Goal: Task Accomplishment & Management: Complete application form

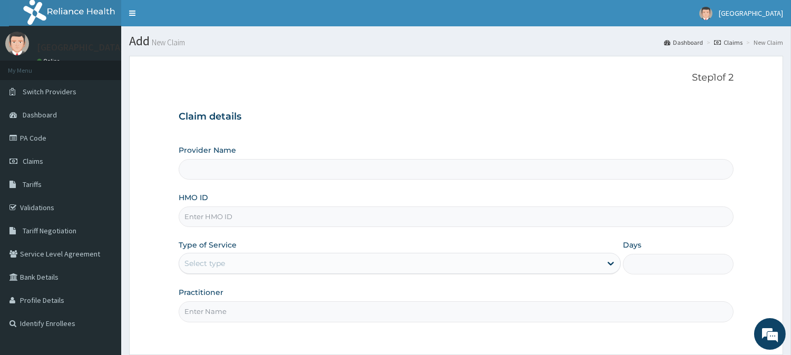
click at [240, 167] on input "Provider Name" at bounding box center [456, 169] width 555 height 21
click at [236, 170] on input "Provider Name" at bounding box center [456, 169] width 555 height 21
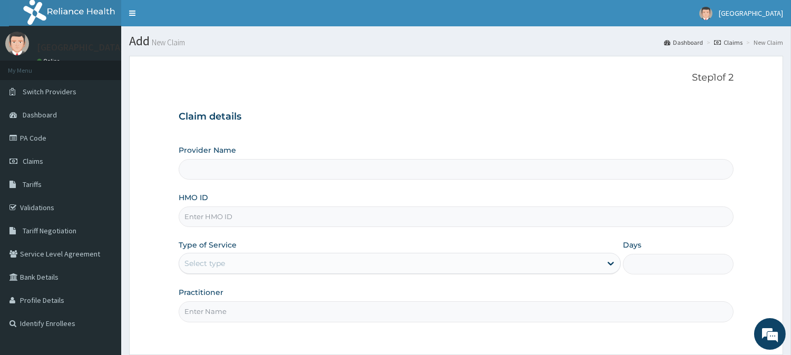
click at [236, 170] on input "Provider Name" at bounding box center [456, 169] width 555 height 21
click at [236, 218] on input "HMO ID" at bounding box center [456, 217] width 555 height 21
type input "GS"
type input "[GEOGRAPHIC_DATA]"
type input "GSV/11414/A"
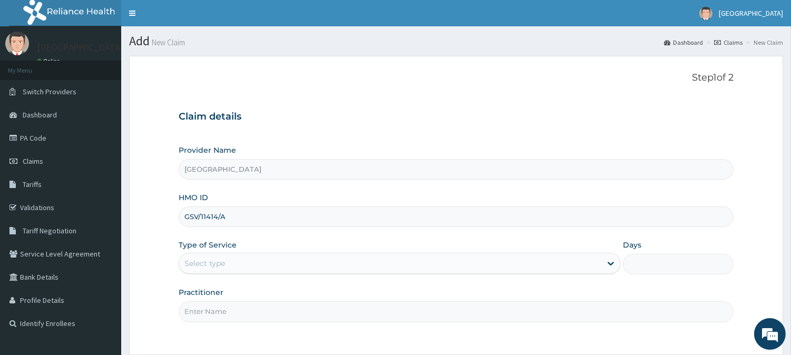
click at [251, 256] on div "Select type" at bounding box center [390, 263] width 422 height 17
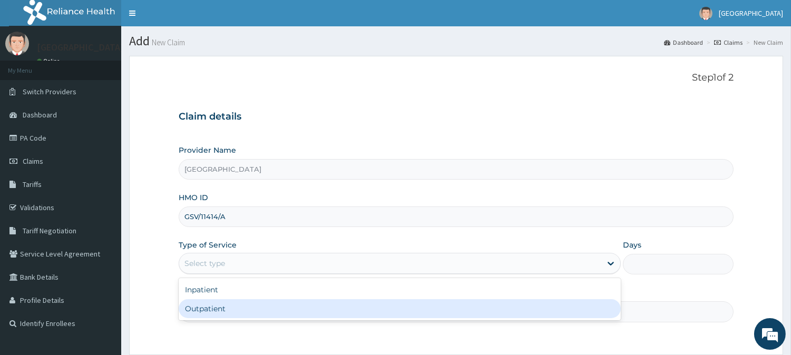
click at [241, 312] on div "Outpatient" at bounding box center [400, 308] width 442 height 19
type input "1"
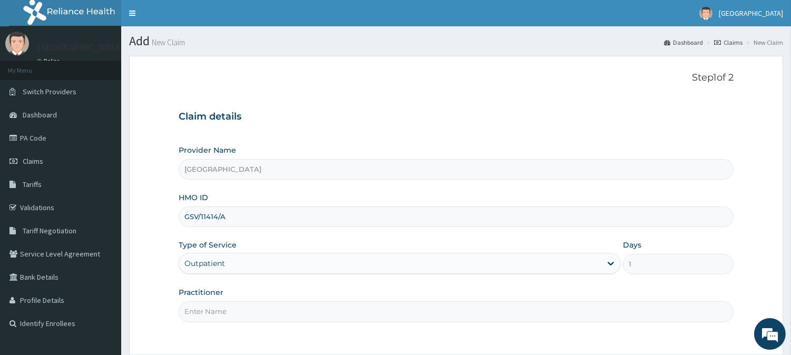
scroll to position [94, 0]
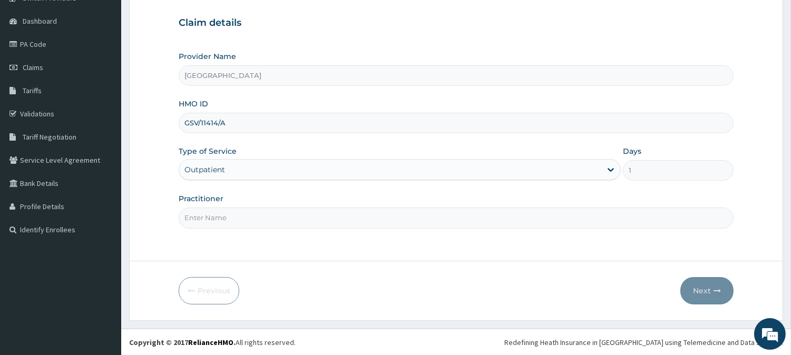
click at [395, 212] on input "Practitioner" at bounding box center [456, 218] width 555 height 21
type input "DOCTOR FAVOUR"
click at [715, 282] on button "Next" at bounding box center [706, 290] width 53 height 27
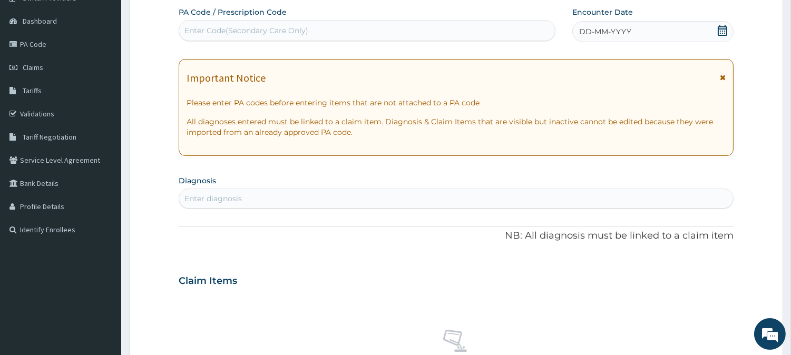
click at [617, 19] on div "Encounter Date DD-MM-YYYY" at bounding box center [652, 24] width 161 height 35
click at [617, 40] on div "DD-MM-YYYY" at bounding box center [652, 31] width 161 height 21
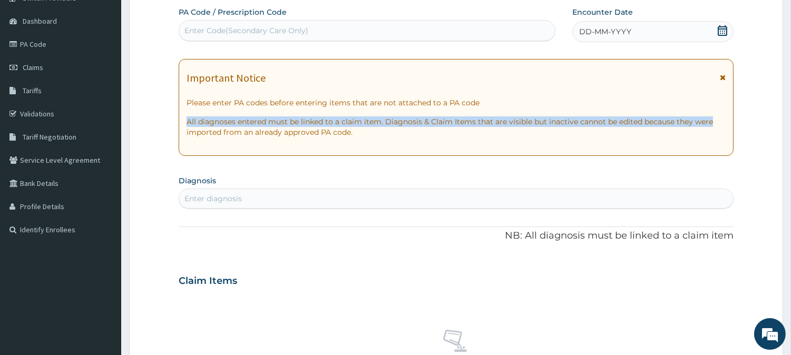
drag, startPoint x: 737, startPoint y: 101, endPoint x: 693, endPoint y: 139, distance: 57.9
click at [693, 139] on form "Step 2 of 2 PA Code / Prescription Code Enter Code(Secondary Care Only) Encount…" at bounding box center [456, 295] width 654 height 666
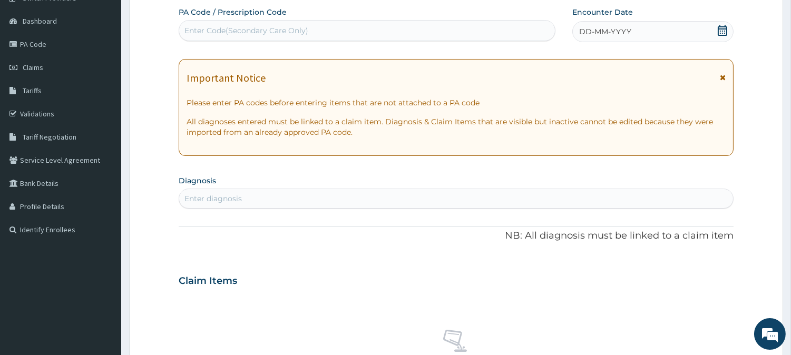
click at [508, 191] on div "Enter diagnosis" at bounding box center [456, 198] width 554 height 17
click at [582, 24] on div "DD-MM-YYYY" at bounding box center [652, 31] width 161 height 21
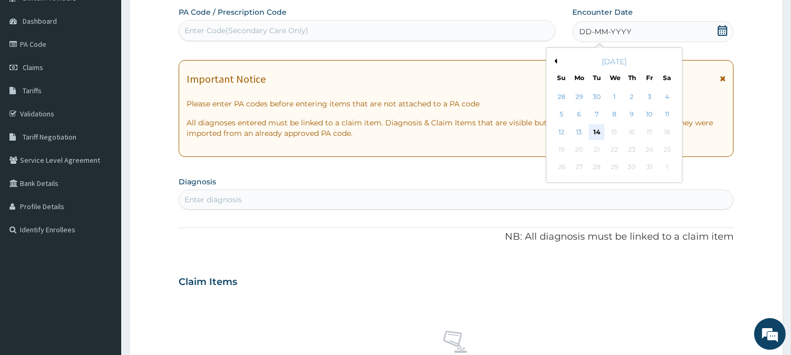
click at [597, 128] on div "14" at bounding box center [596, 132] width 16 height 16
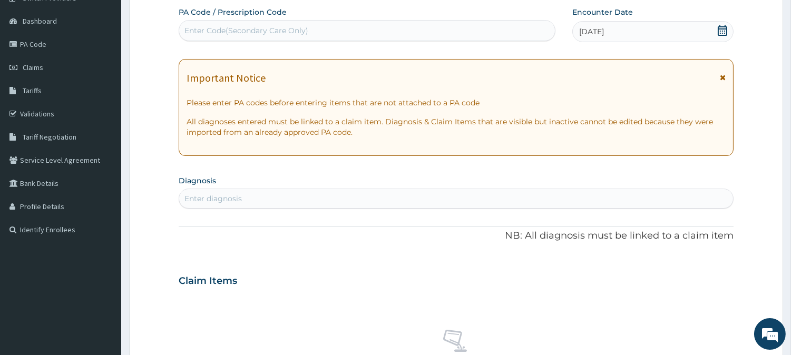
click at [493, 198] on div "Enter diagnosis" at bounding box center [456, 198] width 554 height 17
type input "U"
type input "UPPER RESPIRATORY"
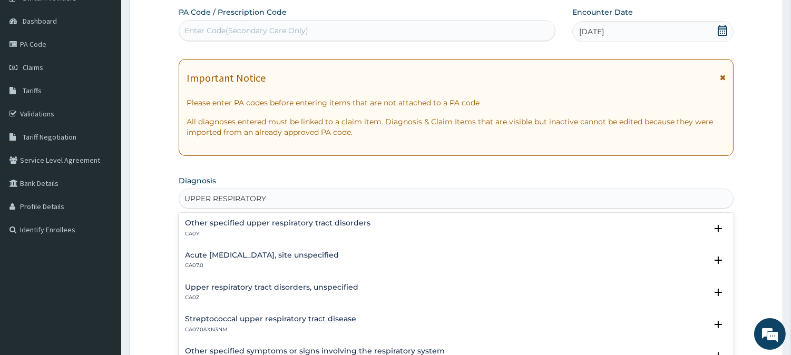
click at [371, 247] on div "Acute [MEDICAL_DATA], site unspecified CA07.0 Select Status Query Query covers …" at bounding box center [456, 263] width 555 height 32
click at [371, 251] on div "Acute [MEDICAL_DATA], site unspecified CA07.0" at bounding box center [456, 260] width 542 height 18
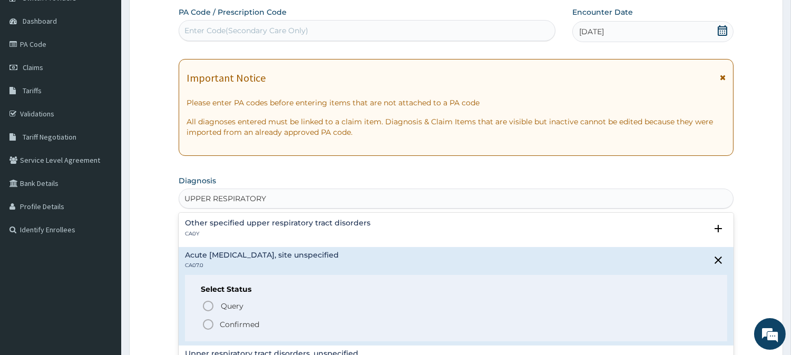
click at [205, 318] on icon "status option filled" at bounding box center [208, 324] width 13 height 13
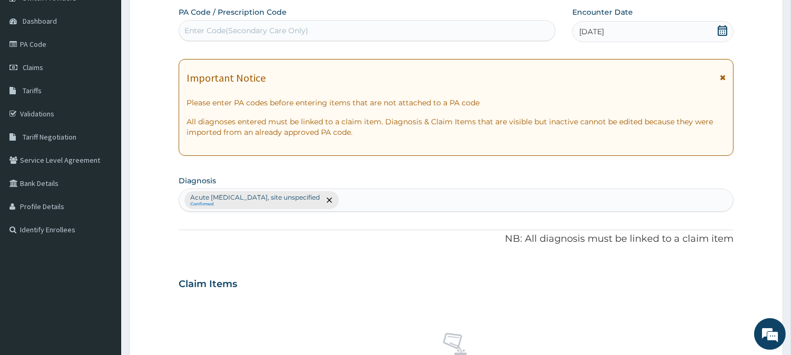
scroll to position [404, 0]
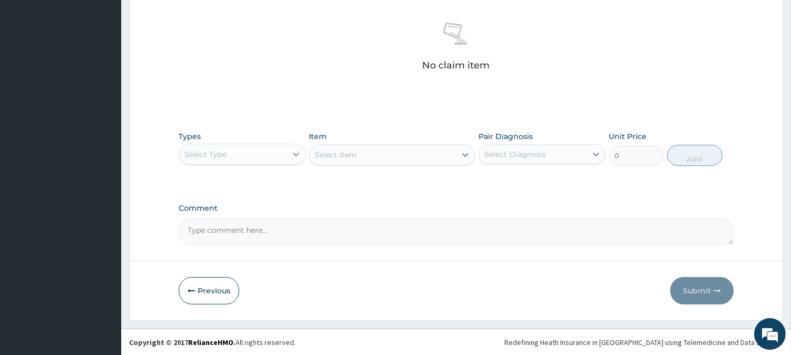
click at [296, 150] on icon at bounding box center [296, 154] width 11 height 11
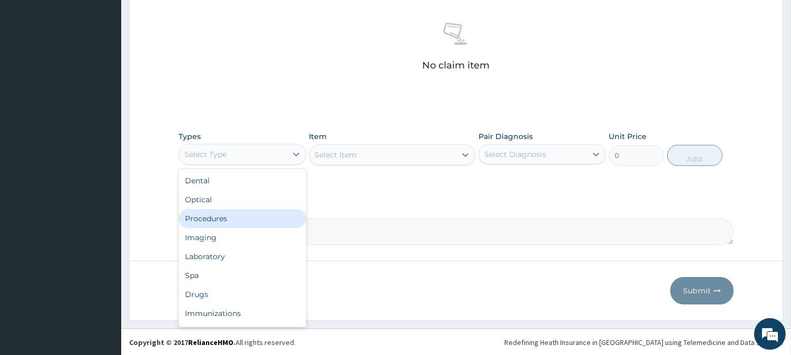
click at [274, 211] on div "Procedures" at bounding box center [242, 218] width 127 height 19
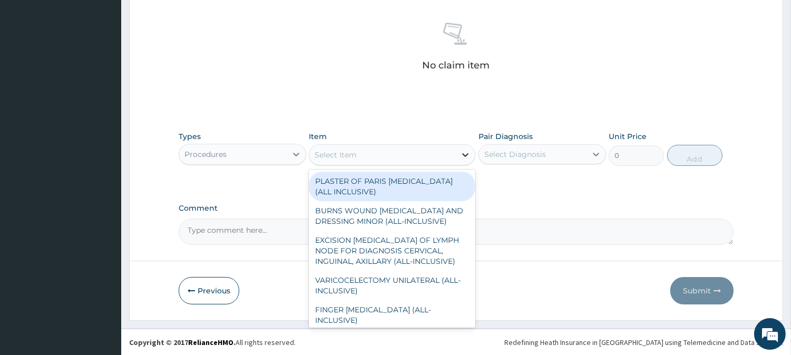
click at [459, 153] on div at bounding box center [465, 154] width 19 height 19
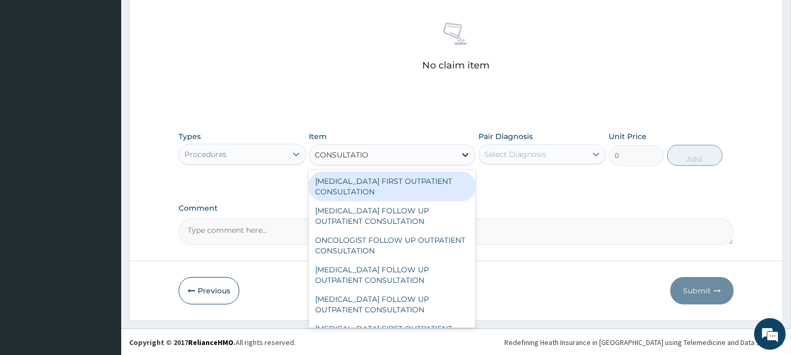
type input "CONSULTATION"
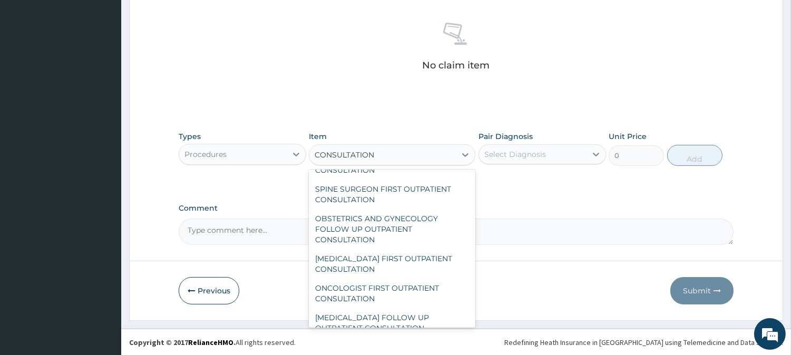
scroll to position [1587, 0]
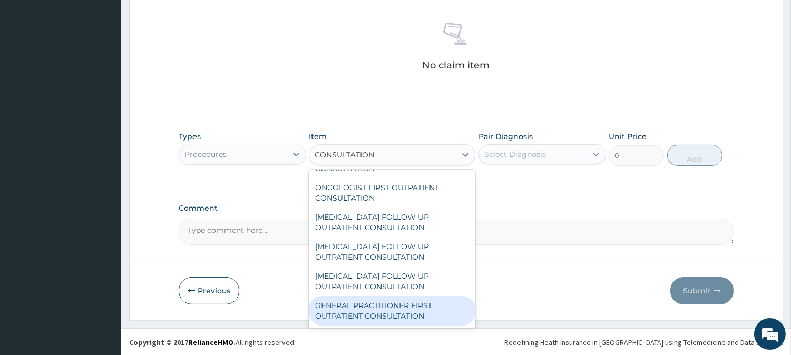
click at [434, 308] on div "GENERAL PRACTITIONER FIRST OUTPATIENT CONSULTATION" at bounding box center [392, 311] width 166 height 30
type input "3750"
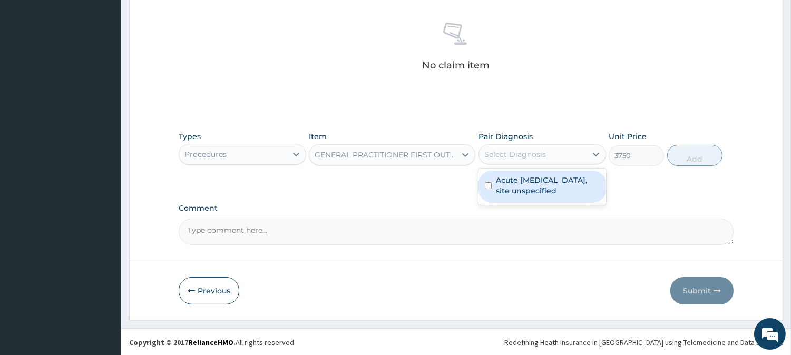
click at [581, 149] on div "Select Diagnosis" at bounding box center [532, 154] width 107 height 17
click at [577, 199] on div "Acute [MEDICAL_DATA], site unspecified" at bounding box center [541, 187] width 127 height 32
checkbox input "true"
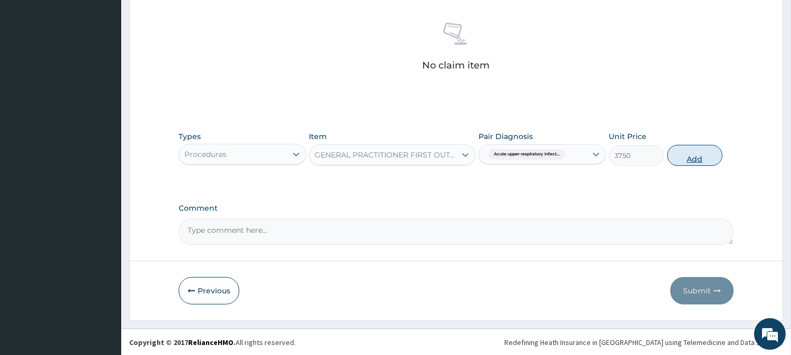
click at [676, 153] on button "Add" at bounding box center [694, 155] width 55 height 21
type input "0"
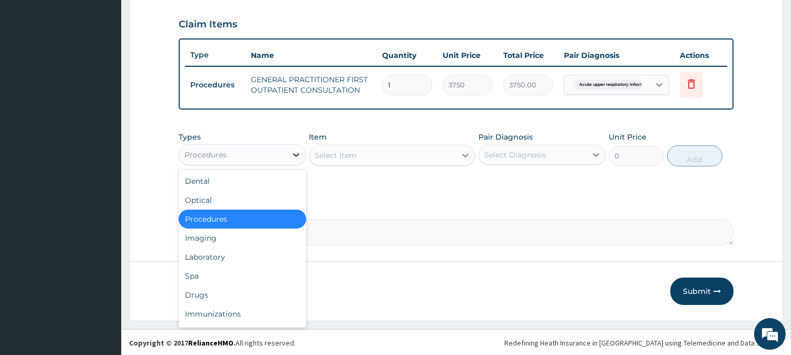
click at [296, 146] on div at bounding box center [296, 154] width 19 height 19
click at [268, 286] on div "Drugs" at bounding box center [242, 295] width 127 height 19
click at [268, 286] on div "Previous Submit" at bounding box center [456, 291] width 555 height 27
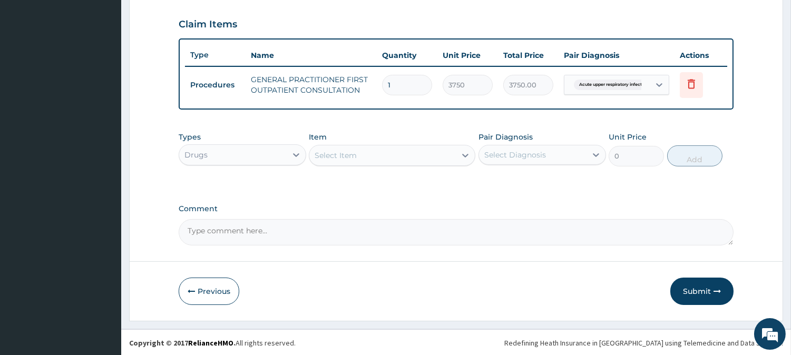
click at [388, 142] on div "Item Select Item" at bounding box center [392, 149] width 166 height 35
click at [402, 148] on div "Select Item" at bounding box center [382, 155] width 146 height 17
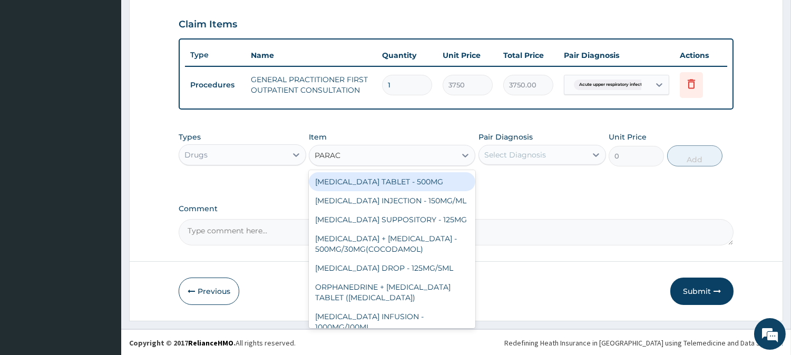
type input "PARACE"
click at [404, 172] on div "[MEDICAL_DATA] TABLET - 500MG" at bounding box center [392, 181] width 166 height 19
type input "33.599999999999994"
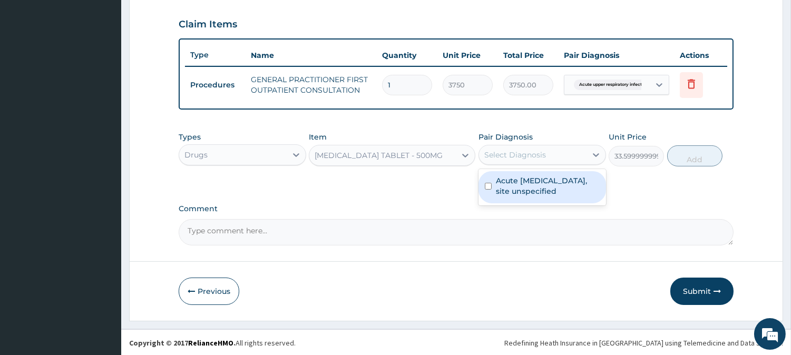
click at [522, 151] on div "Select Diagnosis" at bounding box center [515, 155] width 62 height 11
click at [525, 183] on label "Acute [MEDICAL_DATA], site unspecified" at bounding box center [548, 185] width 104 height 21
checkbox input "true"
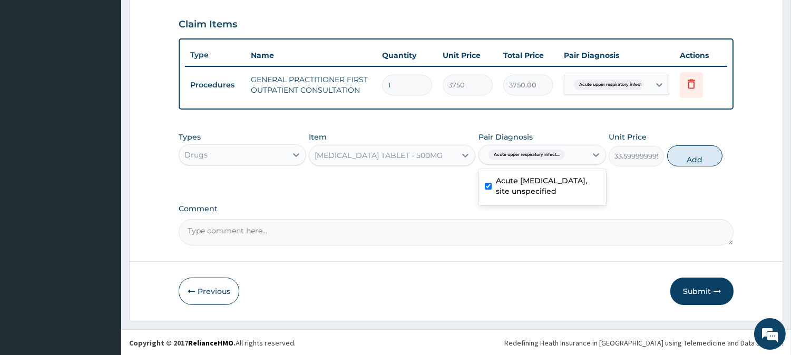
click at [678, 154] on button "Add" at bounding box center [694, 155] width 55 height 21
type input "0"
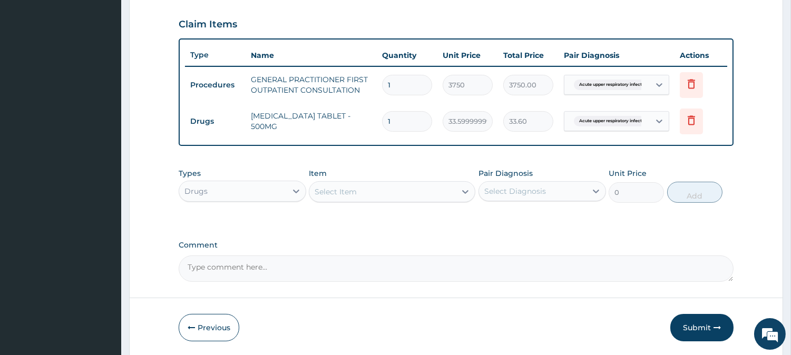
click at [411, 123] on input "1" at bounding box center [407, 121] width 50 height 21
type input "0.00"
type input "1"
type input "33.60"
type input "15"
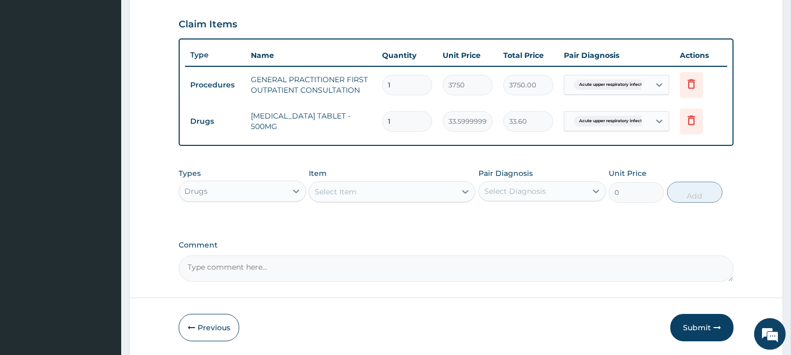
type input "504.00"
type input "15"
click at [409, 188] on div "Select Item" at bounding box center [382, 191] width 146 height 17
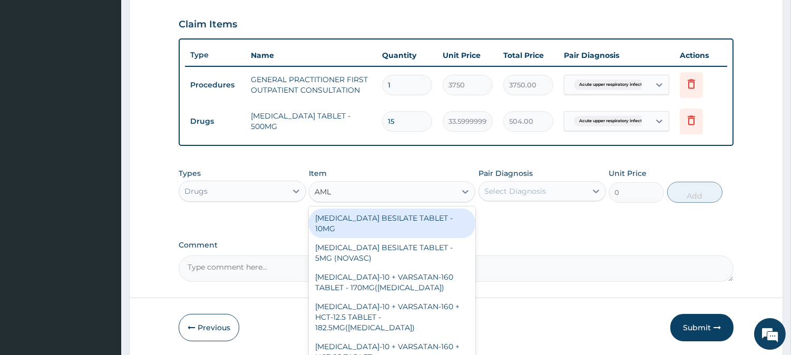
type input "AMLO"
click at [406, 219] on div "[MEDICAL_DATA] BESILATE TABLET - 10MG" at bounding box center [392, 224] width 166 height 30
type input "112"
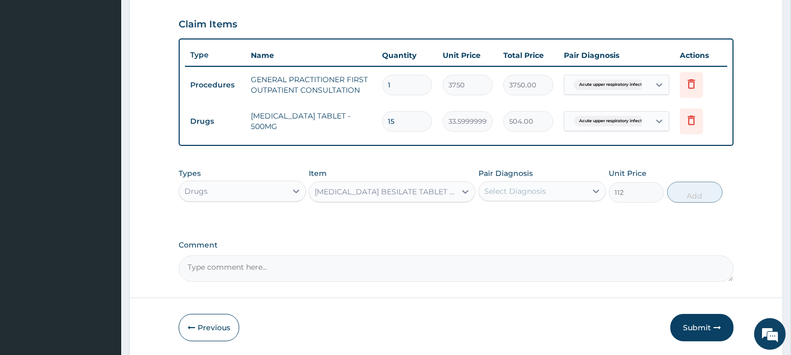
click at [488, 184] on div "Select Diagnosis" at bounding box center [532, 191] width 107 height 17
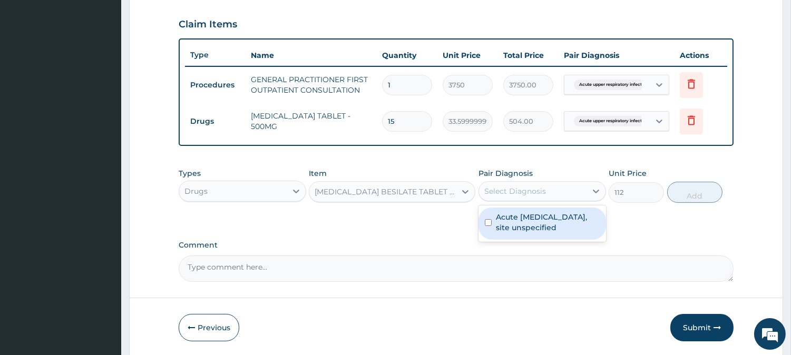
click at [498, 223] on label "Acute [MEDICAL_DATA], site unspecified" at bounding box center [548, 222] width 104 height 21
checkbox input "true"
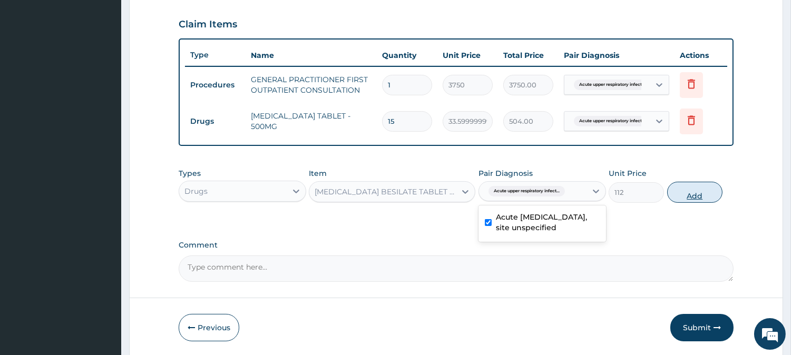
click at [683, 190] on button "Add" at bounding box center [694, 192] width 55 height 21
type input "0"
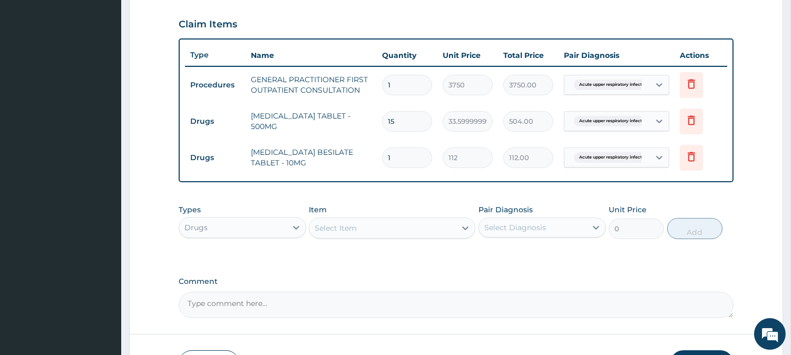
scroll to position [43, 0]
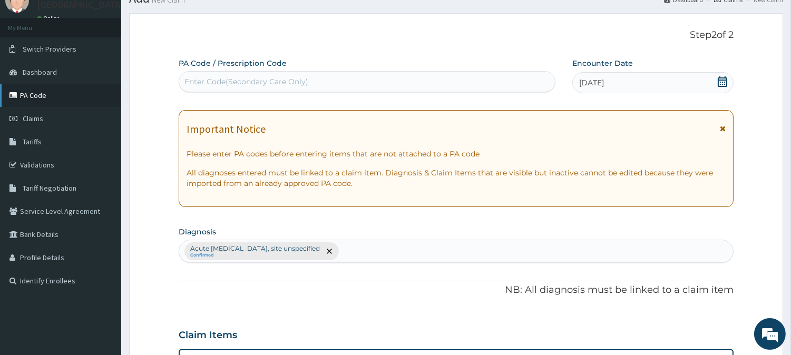
click at [76, 93] on link "PA Code" at bounding box center [60, 95] width 121 height 23
click at [64, 92] on link "PA Code" at bounding box center [60, 95] width 121 height 23
click at [36, 89] on link "PA Code" at bounding box center [60, 95] width 121 height 23
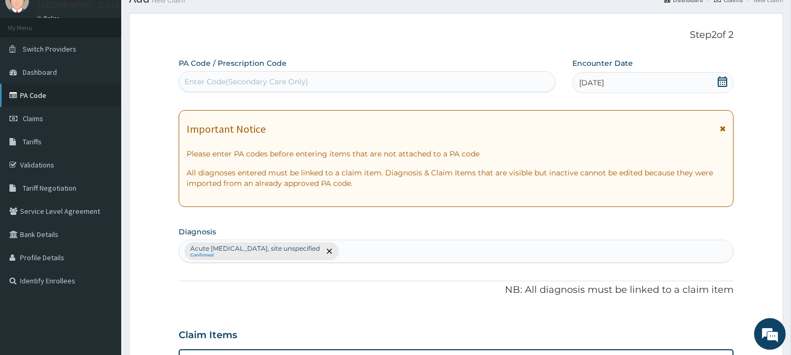
click at [36, 89] on link "PA Code" at bounding box center [60, 95] width 121 height 23
